Goal: Find specific page/section: Find specific page/section

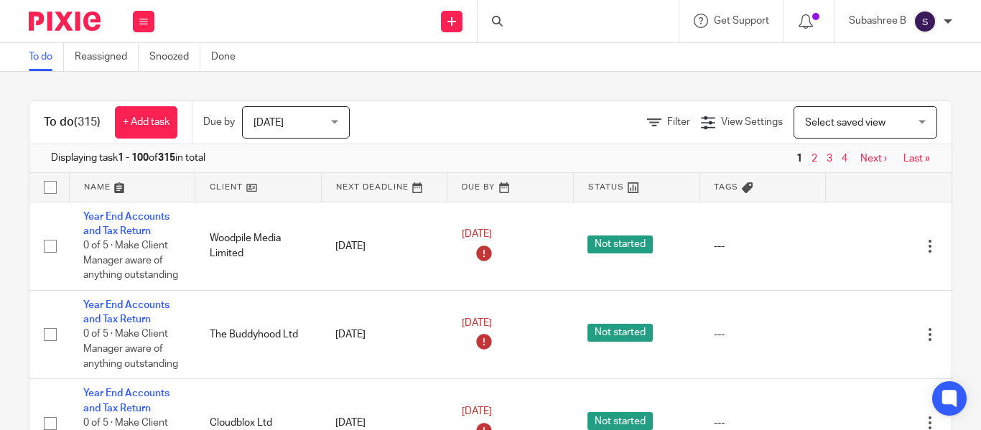
click at [513, 22] on div at bounding box center [577, 21] width 201 height 42
click at [520, 18] on div at bounding box center [577, 21] width 201 height 42
click at [510, 32] on div at bounding box center [577, 21] width 201 height 42
click at [511, 29] on div at bounding box center [577, 21] width 201 height 42
click at [514, 23] on input "Search" at bounding box center [570, 23] width 129 height 13
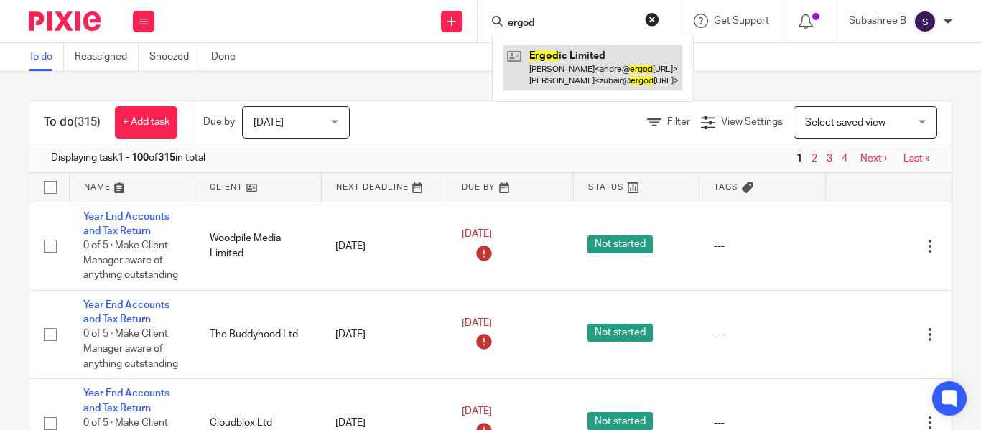
type input "ergod"
click at [556, 53] on link at bounding box center [592, 67] width 179 height 45
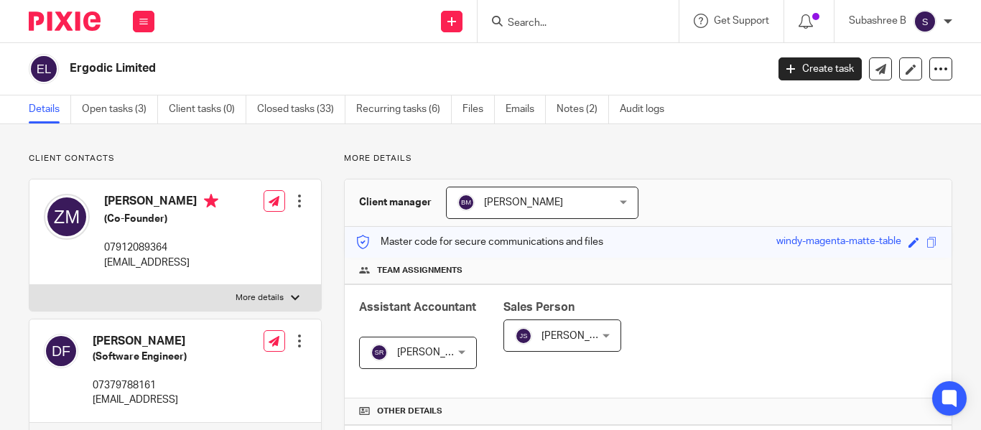
scroll to position [93, 0]
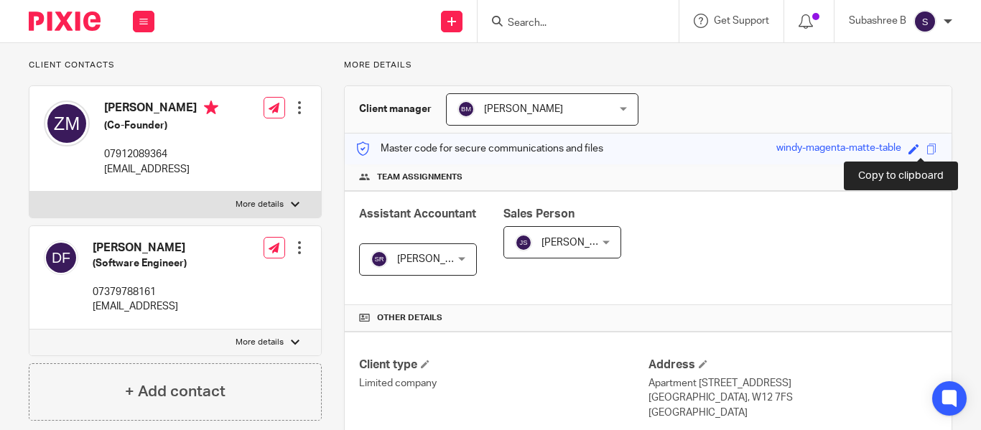
click at [926, 151] on span at bounding box center [931, 149] width 11 height 11
